Goal: Transaction & Acquisition: Purchase product/service

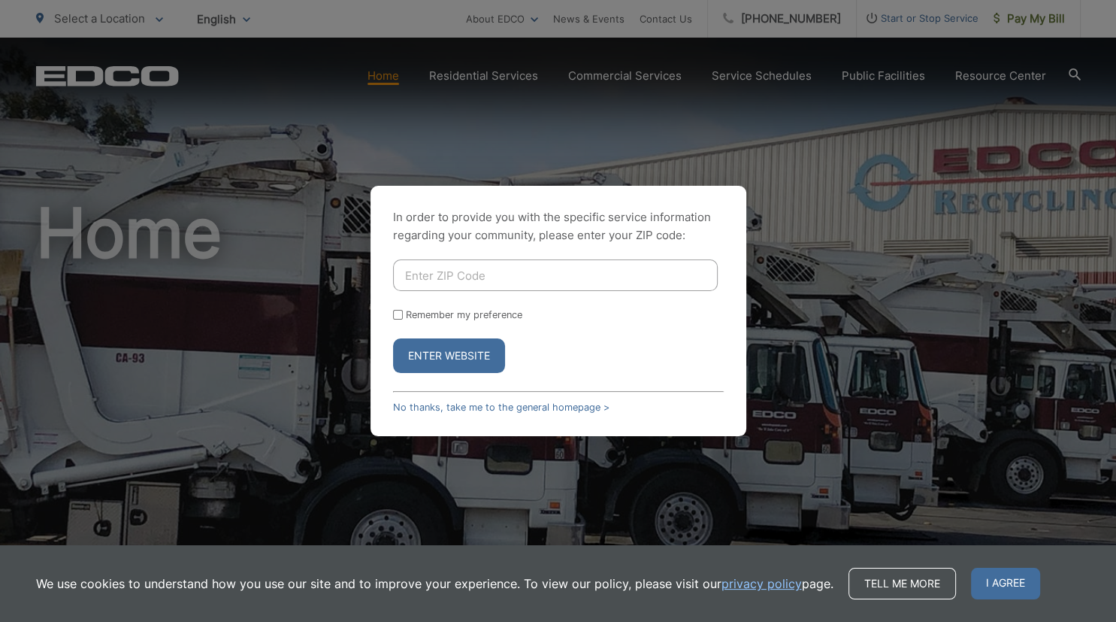
click at [453, 275] on input "Enter ZIP Code" at bounding box center [555, 275] width 325 height 32
type input "91977"
click at [467, 210] on p "In order to provide you with the specific service information regarding your co…" at bounding box center [558, 226] width 331 height 36
click at [398, 316] on input "Remember my preference" at bounding box center [398, 315] width 10 height 10
checkbox input "true"
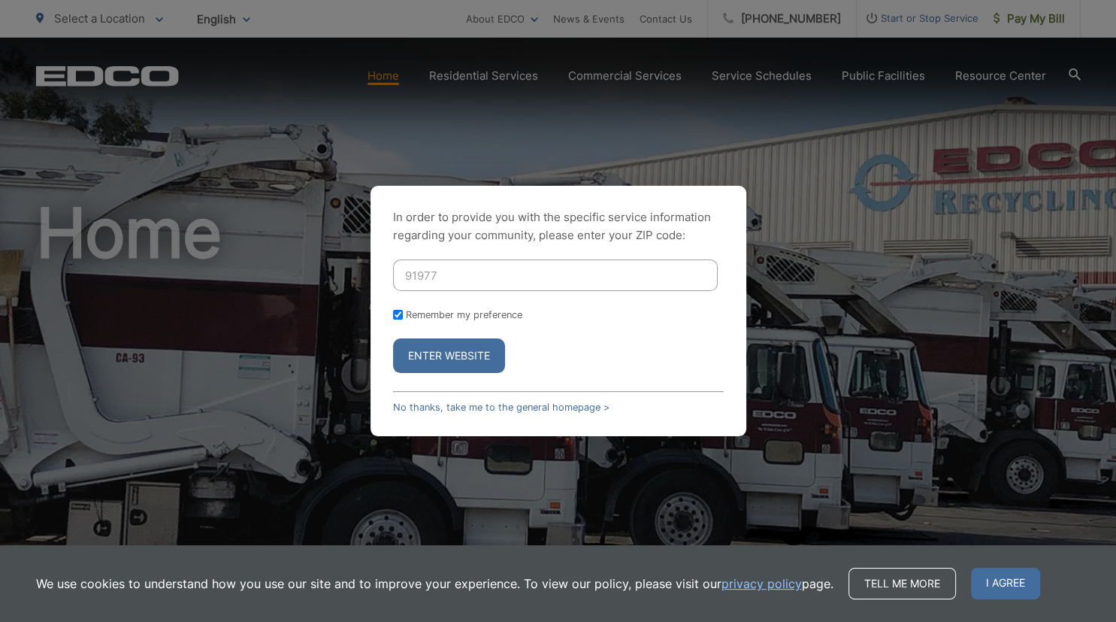
click at [407, 351] on button "Enter Website" at bounding box center [449, 355] width 112 height 35
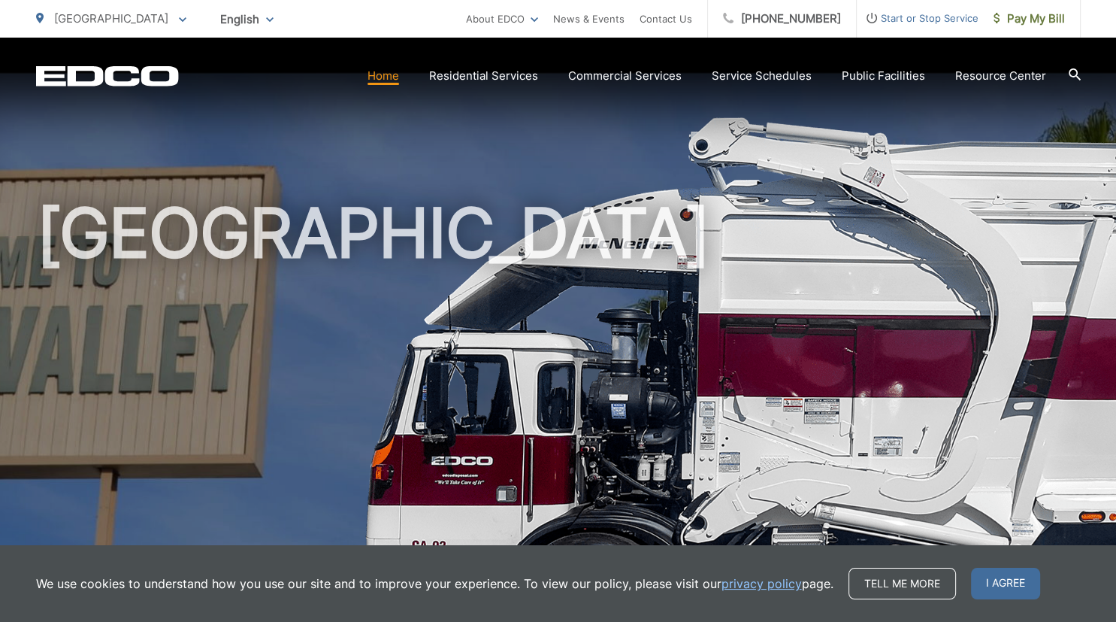
click at [374, 247] on h1 "[GEOGRAPHIC_DATA]" at bounding box center [558, 433] width 1045 height 476
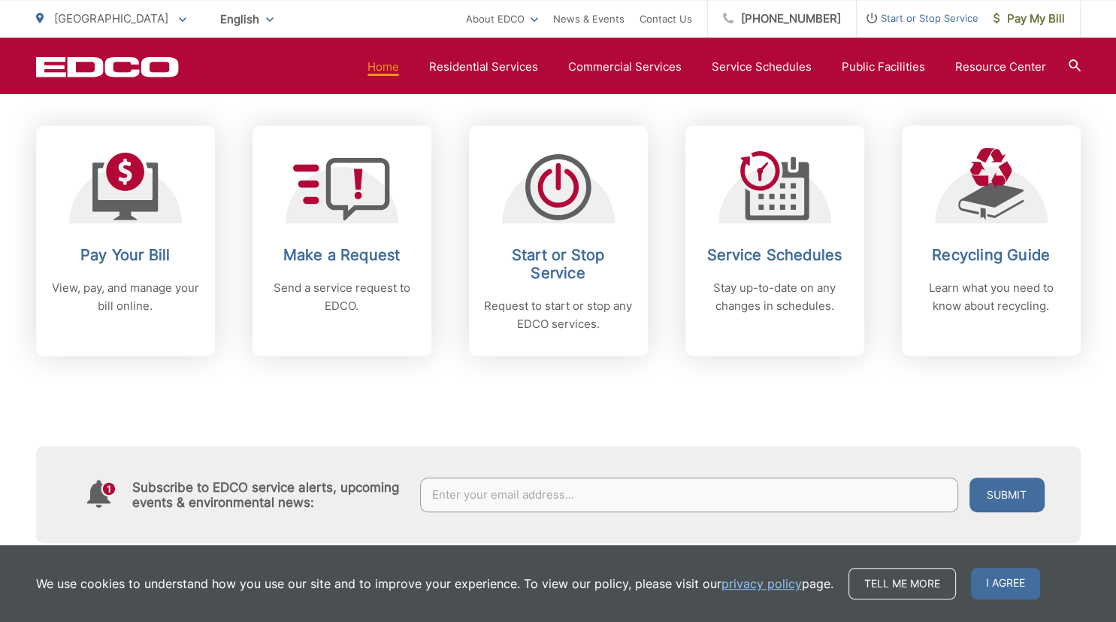
scroll to position [576, 0]
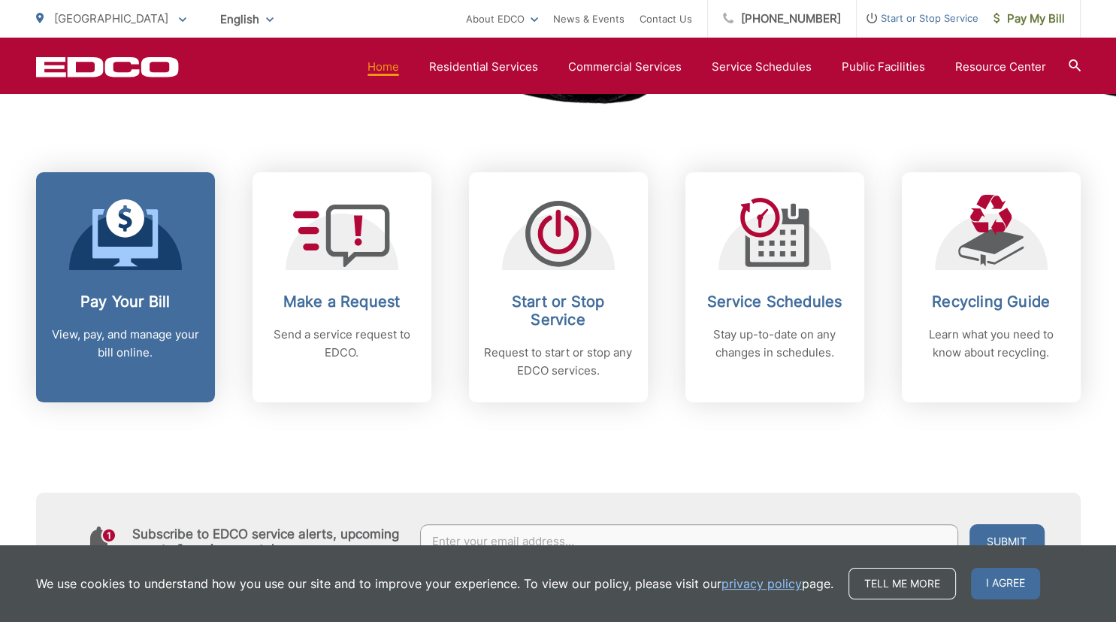
click at [121, 256] on icon at bounding box center [124, 237] width 65 height 57
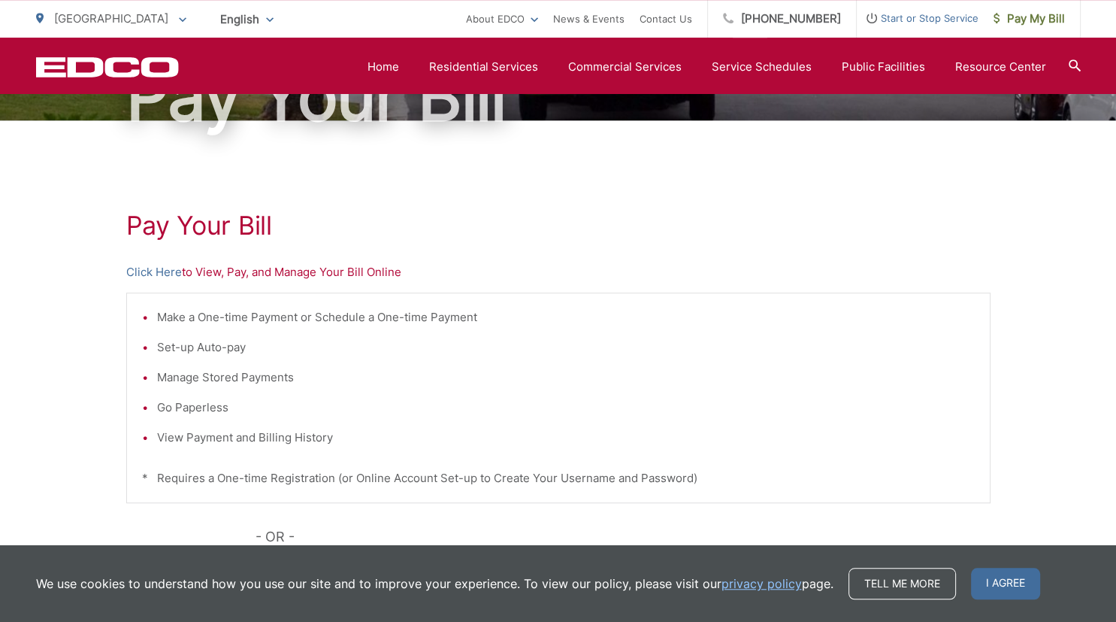
scroll to position [129, 0]
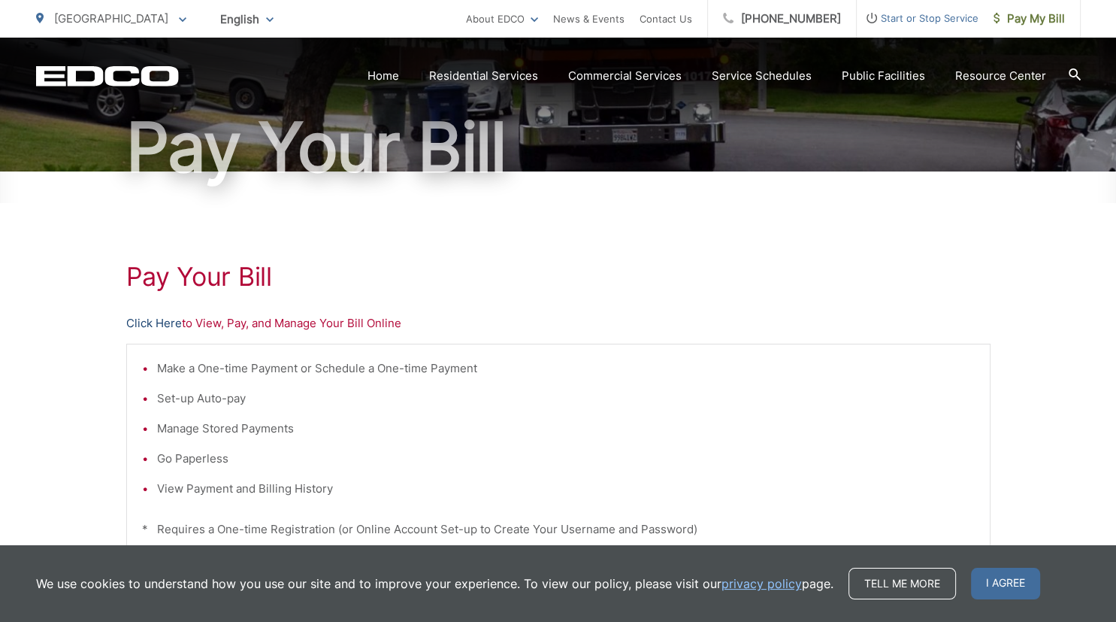
click at [160, 326] on link "Click Here" at bounding box center [154, 323] width 56 height 18
